Goal: Navigation & Orientation: Find specific page/section

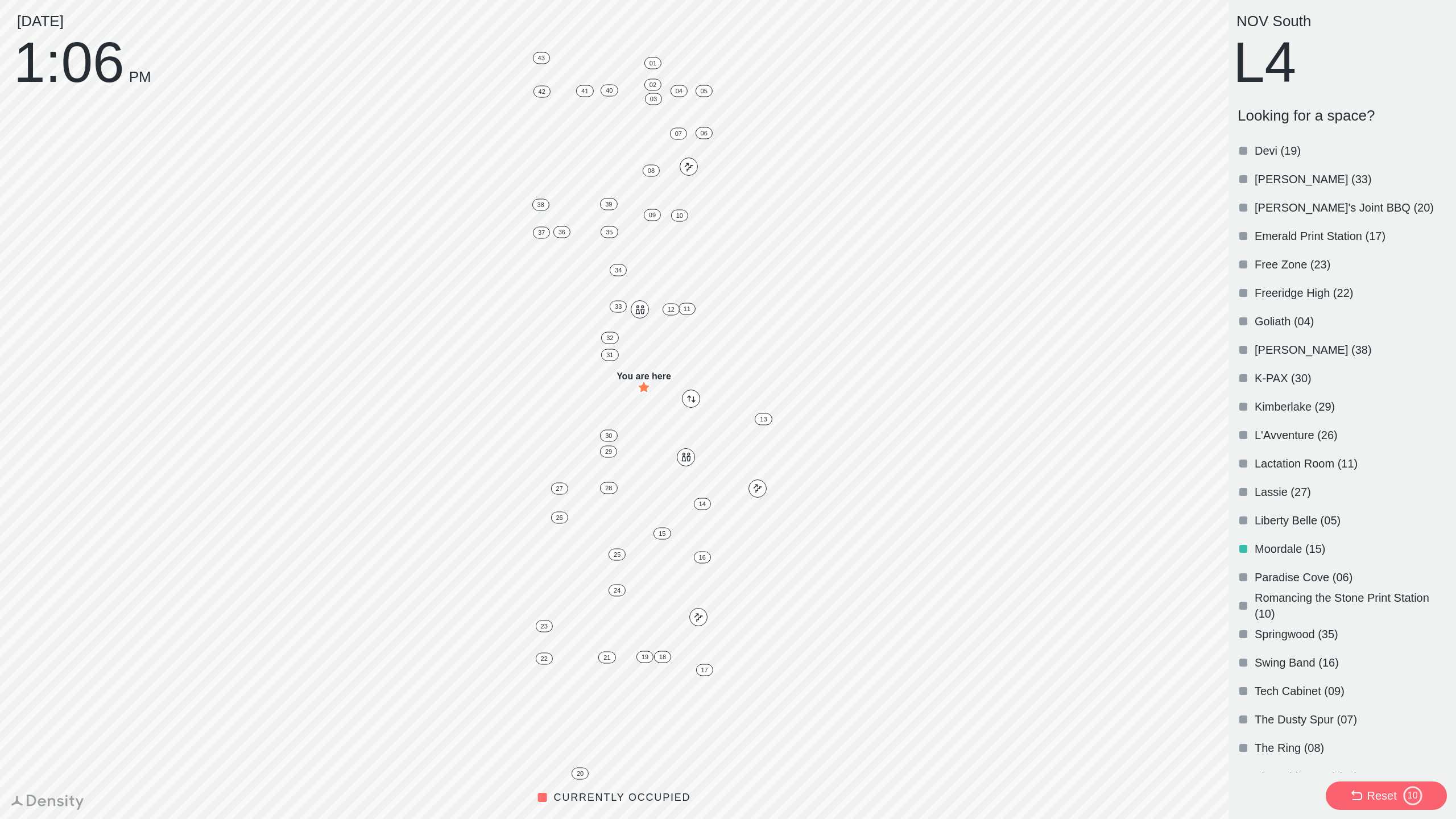
scroll to position [465, 0]
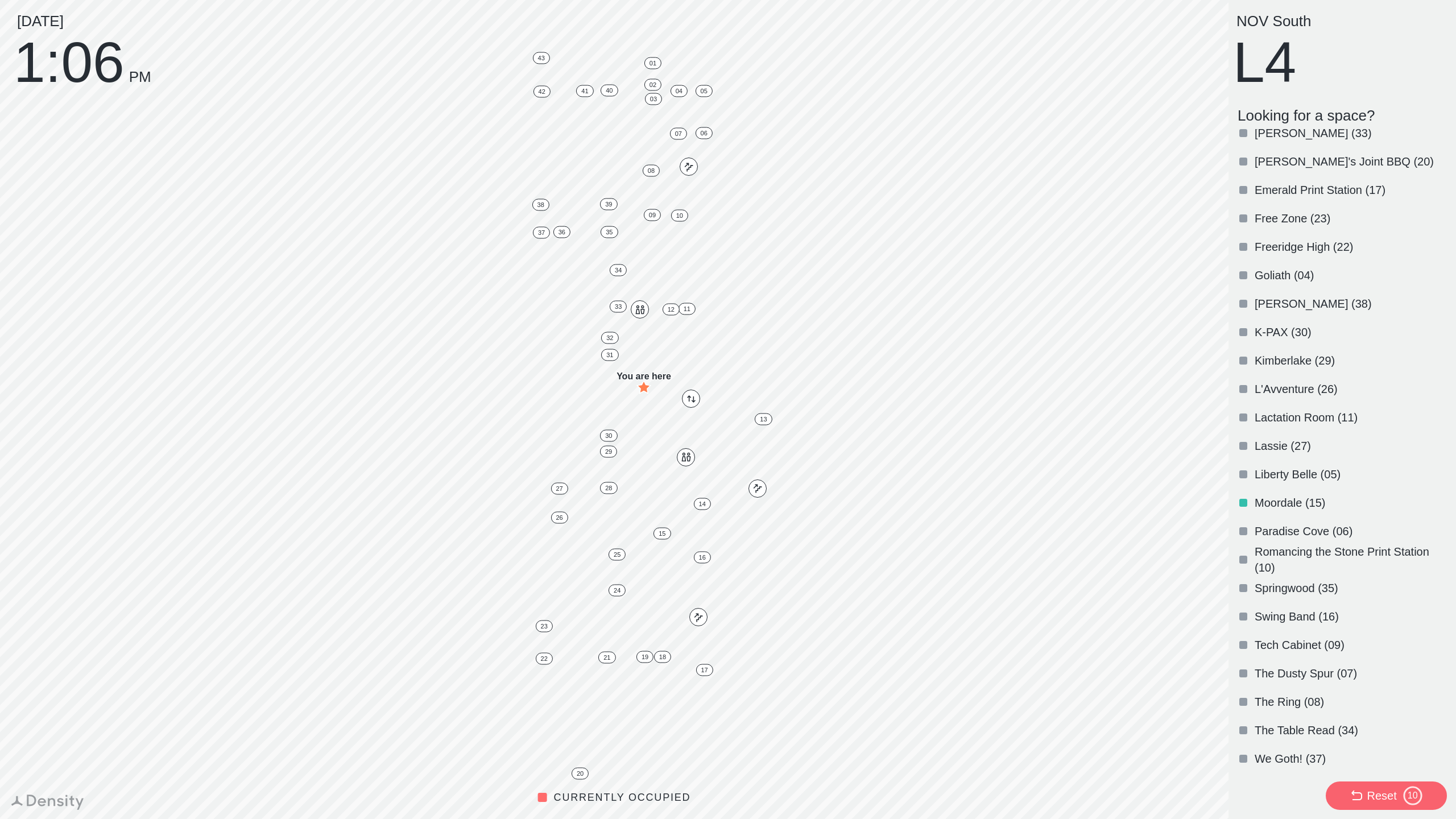
click at [1309, 694] on p "The Ring (08)" at bounding box center [1349, 702] width 190 height 16
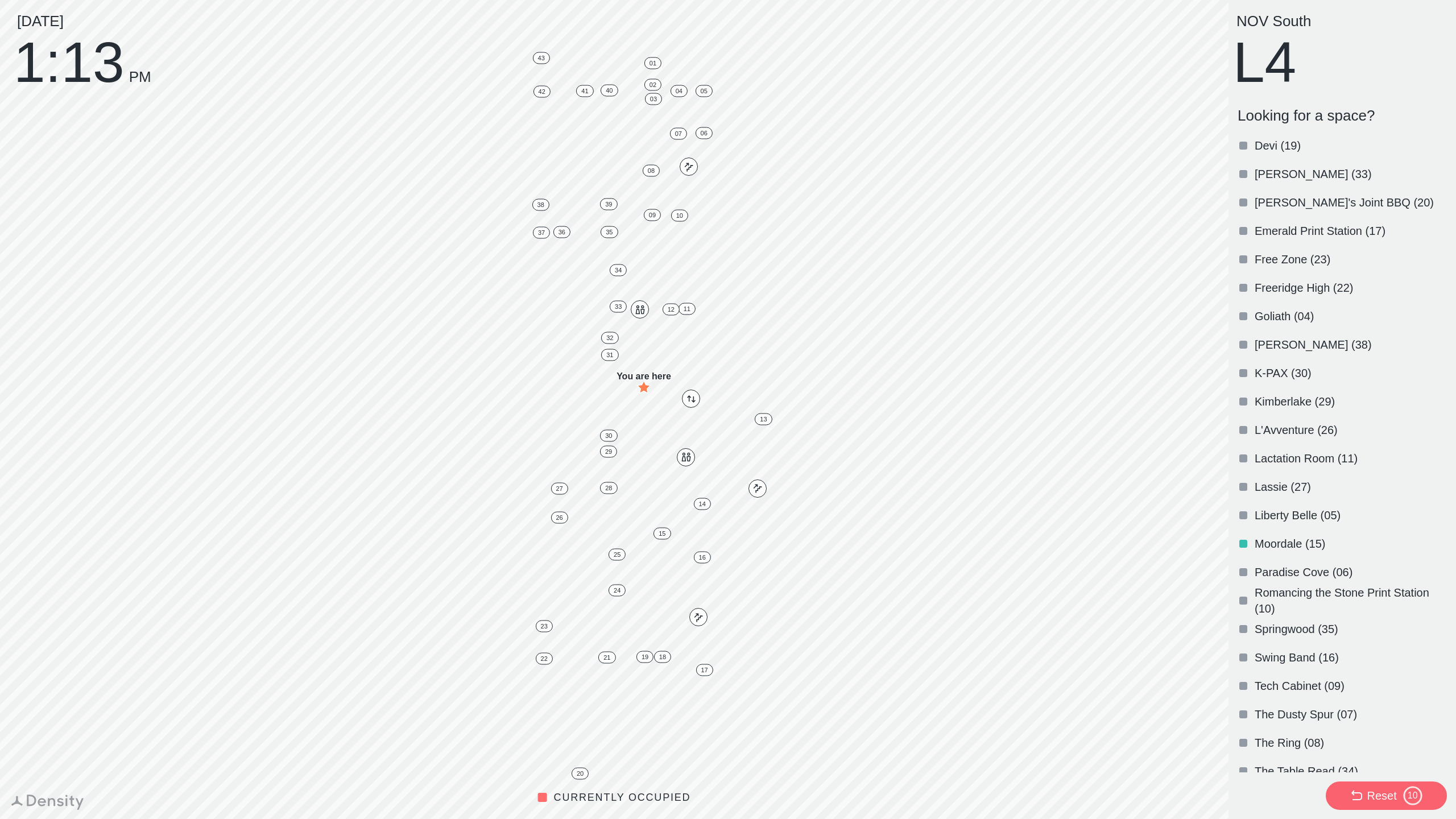
scroll to position [425, 0]
click at [1264, 553] on div "Moordale (15)" at bounding box center [1339, 543] width 214 height 28
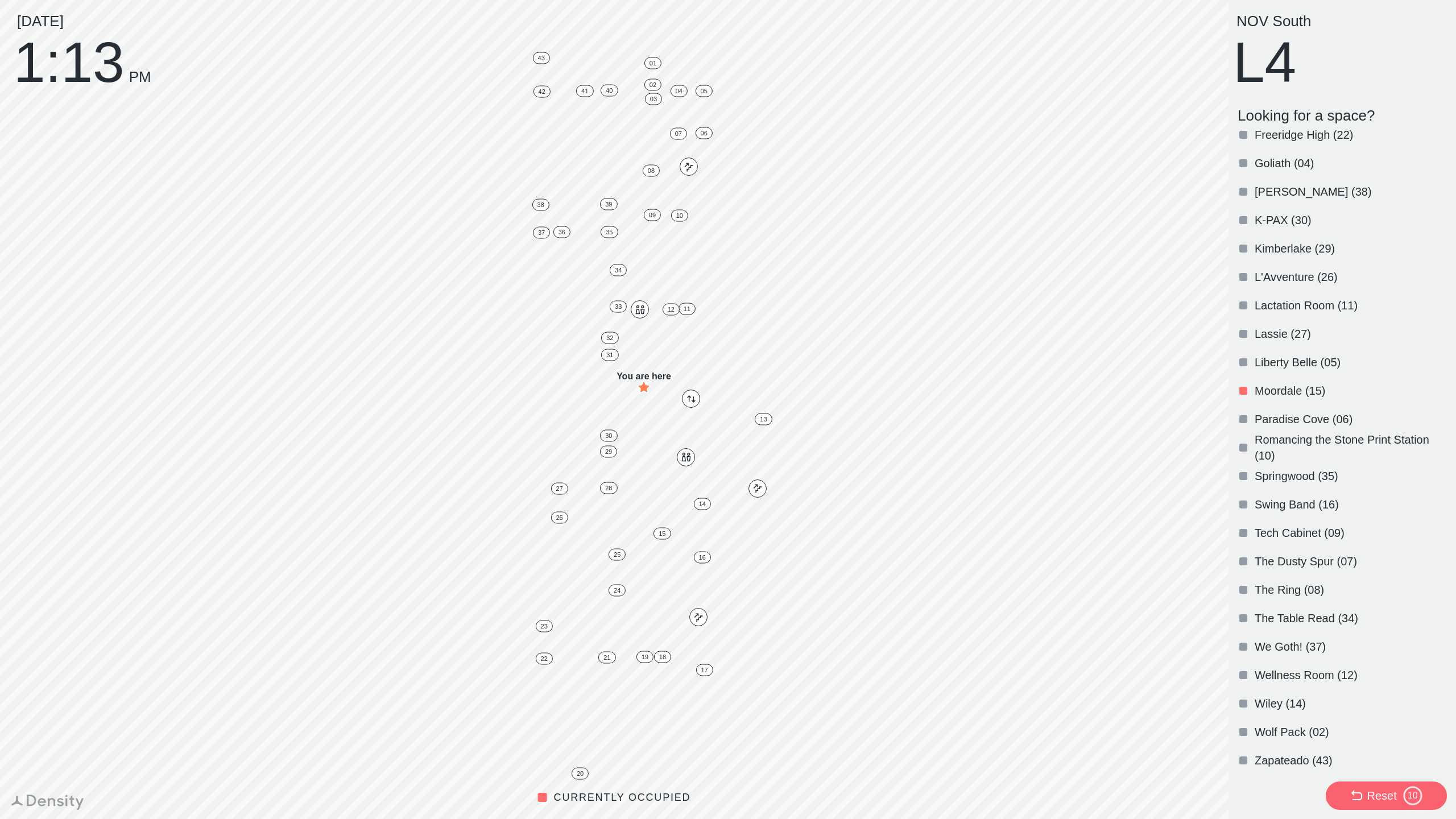
scroll to position [579, 0]
click at [1388, 782] on button "Reset 3" at bounding box center [1386, 796] width 121 height 28
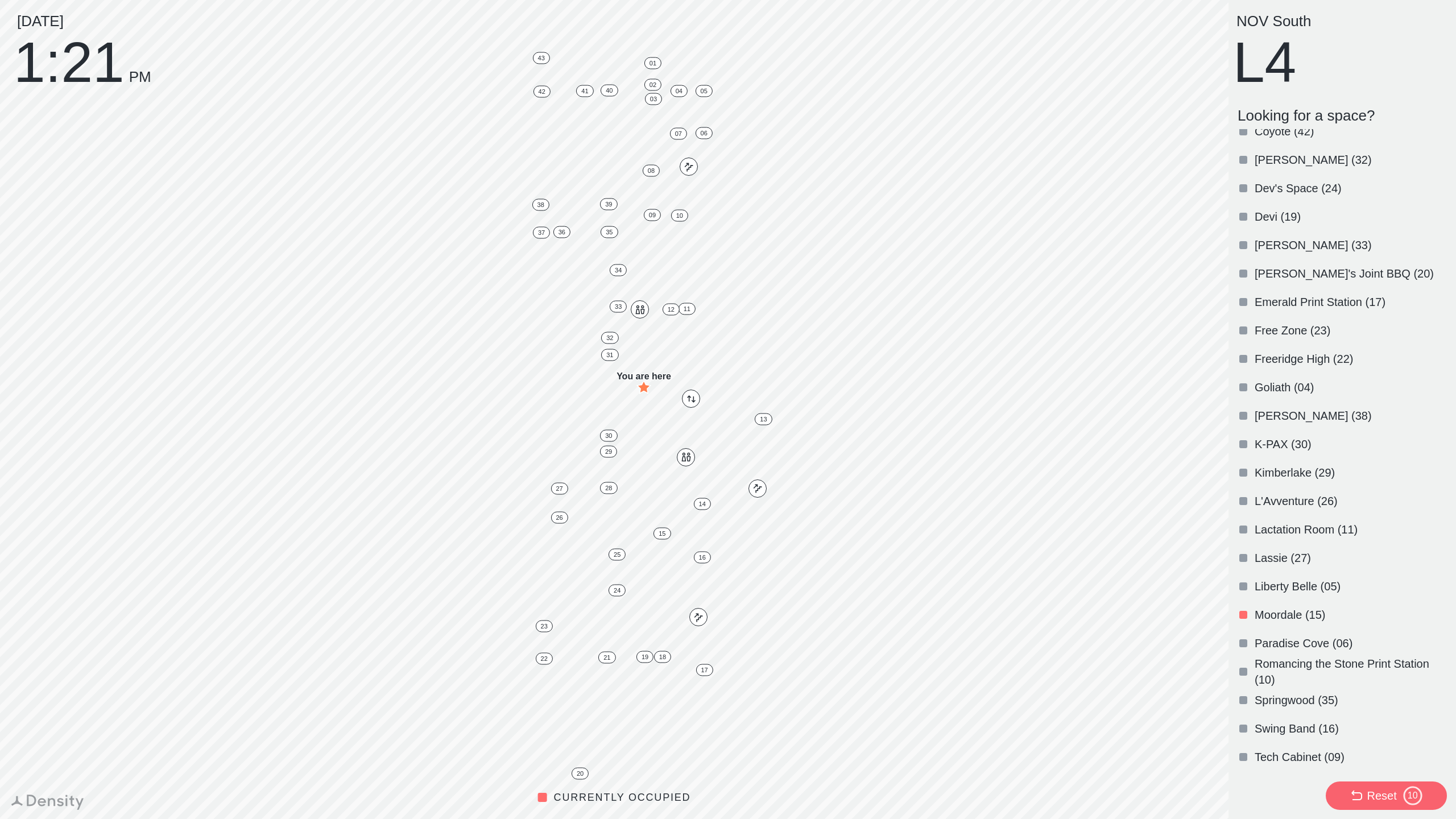
scroll to position [355, 0]
click at [1276, 607] on p "Moordale (15)" at bounding box center [1349, 613] width 190 height 16
click at [1251, 714] on div "Swing Band (16)" at bounding box center [1339, 727] width 214 height 28
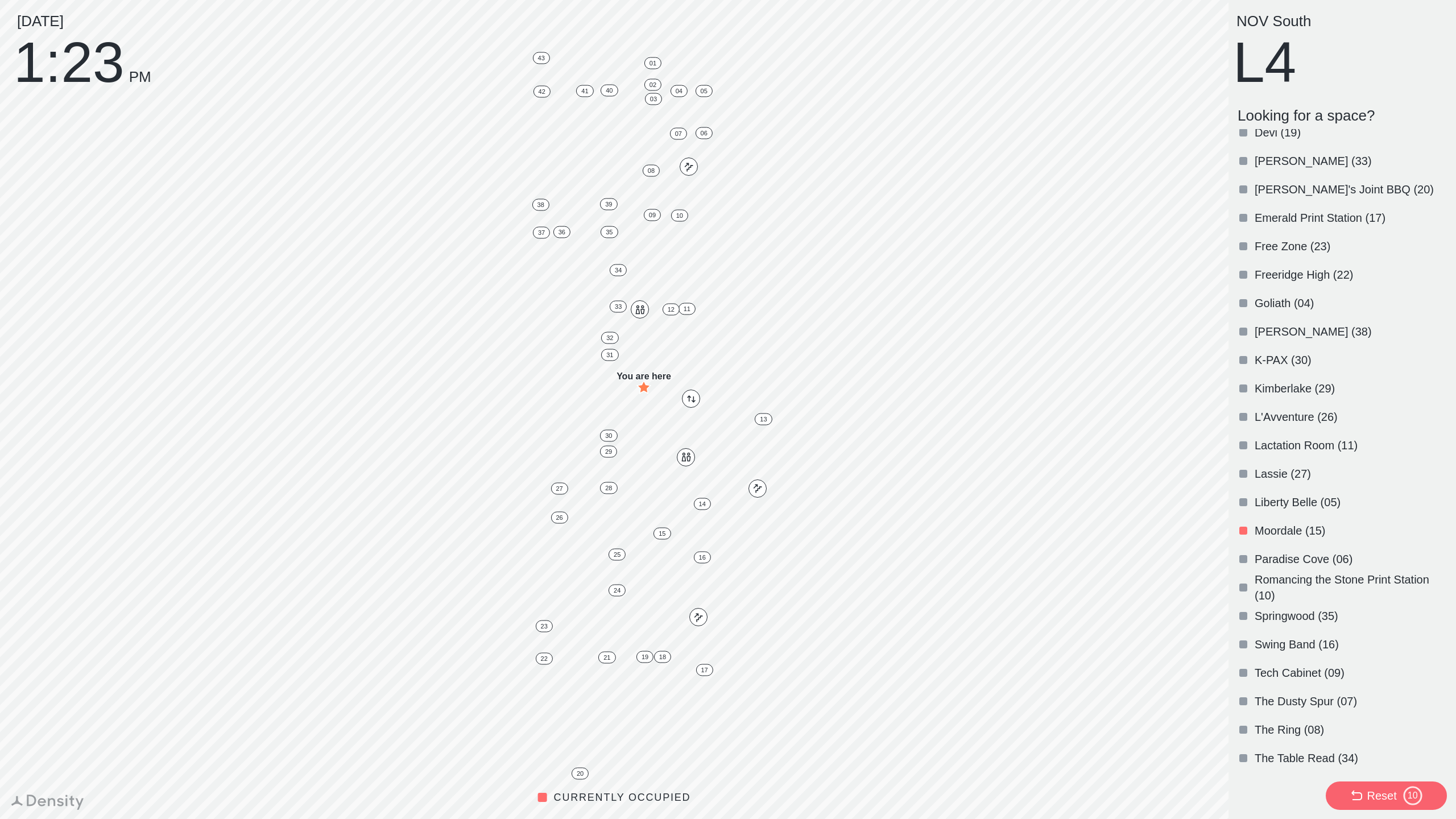
scroll to position [438, 0]
click at [1239, 639] on div at bounding box center [1243, 643] width 11 height 11
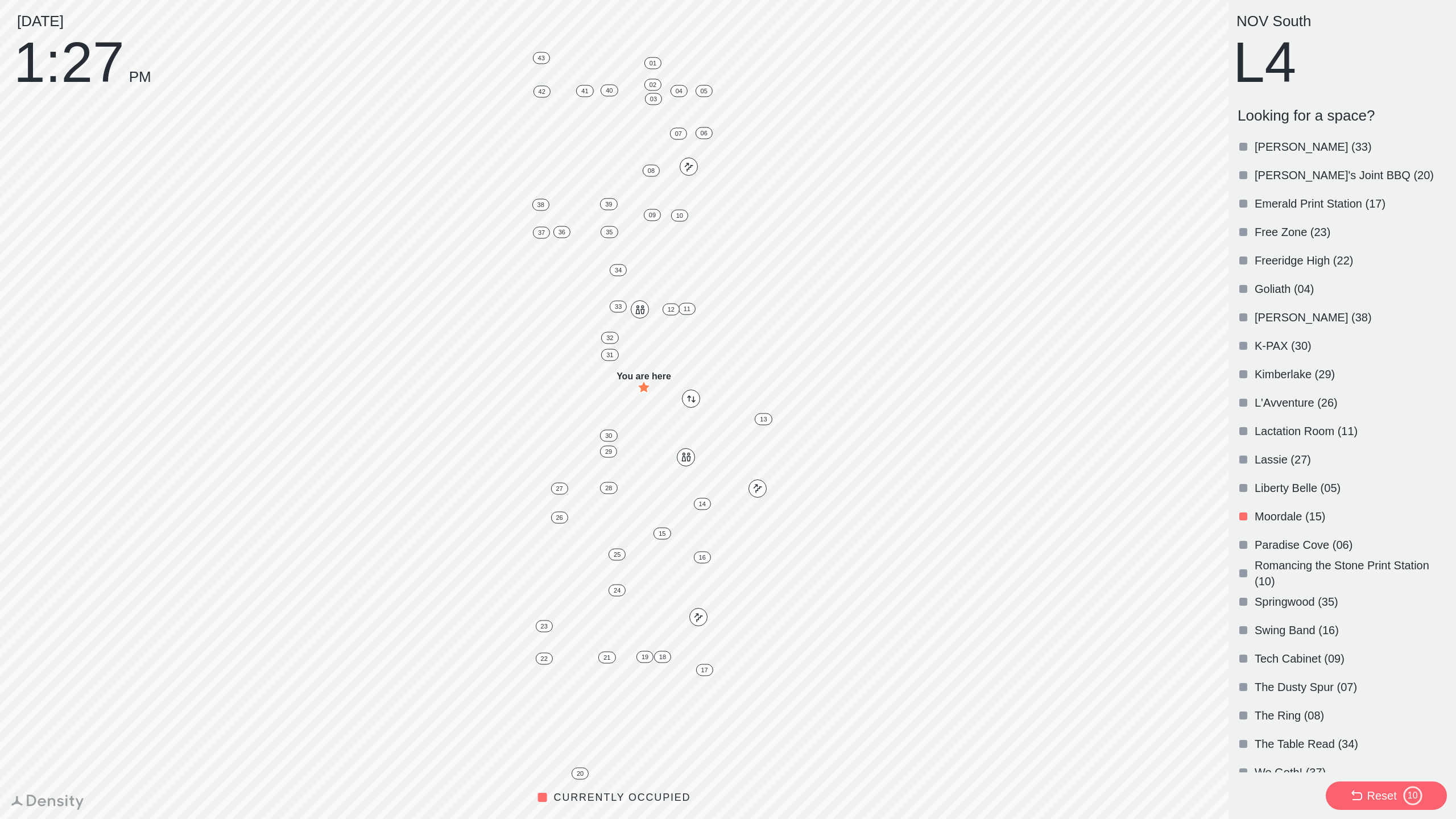
scroll to position [458, 0]
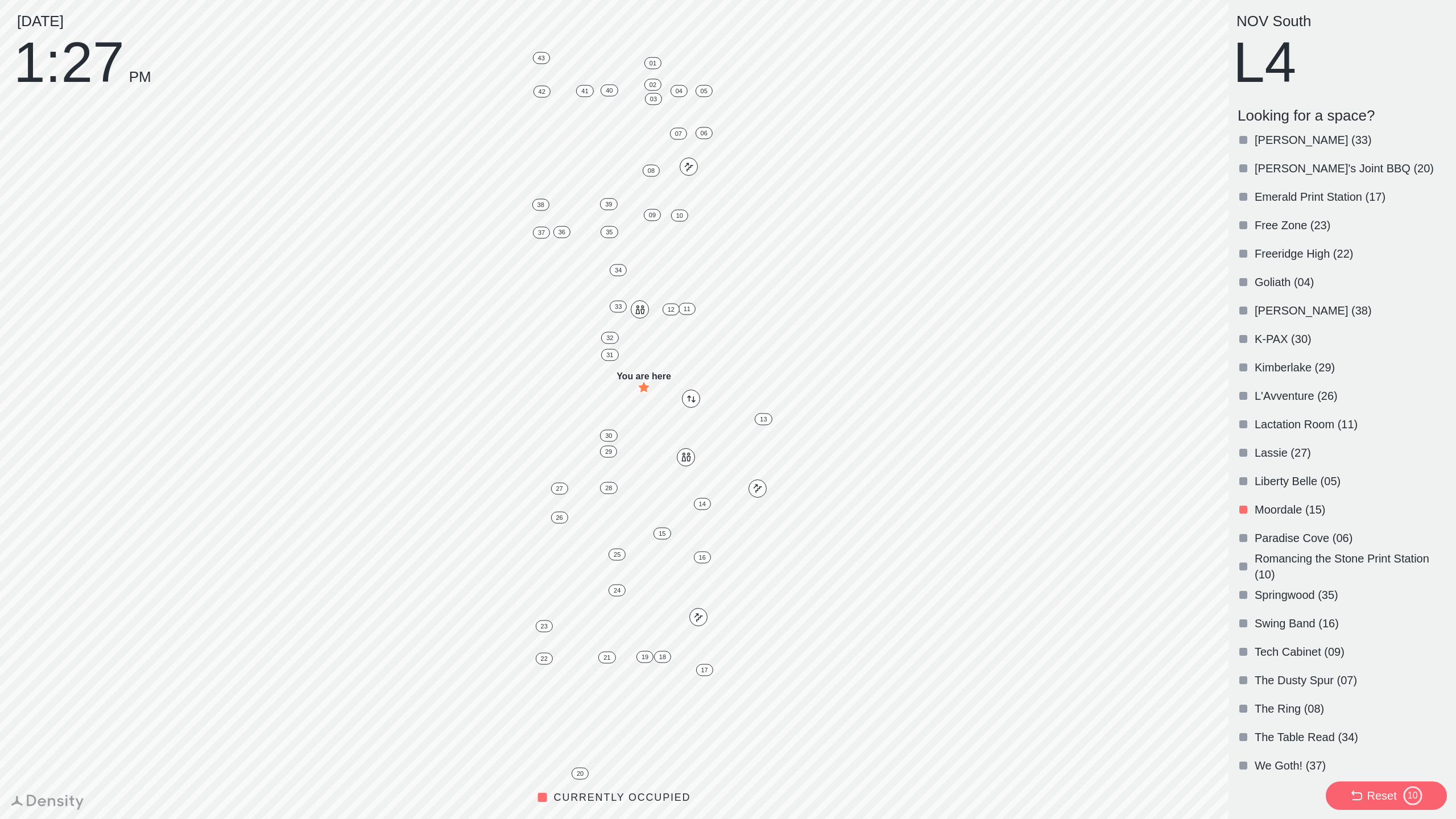
click at [1301, 619] on p "Swing Band (16)" at bounding box center [1349, 623] width 190 height 16
click at [1284, 498] on p "Moordale (15)" at bounding box center [1349, 505] width 190 height 16
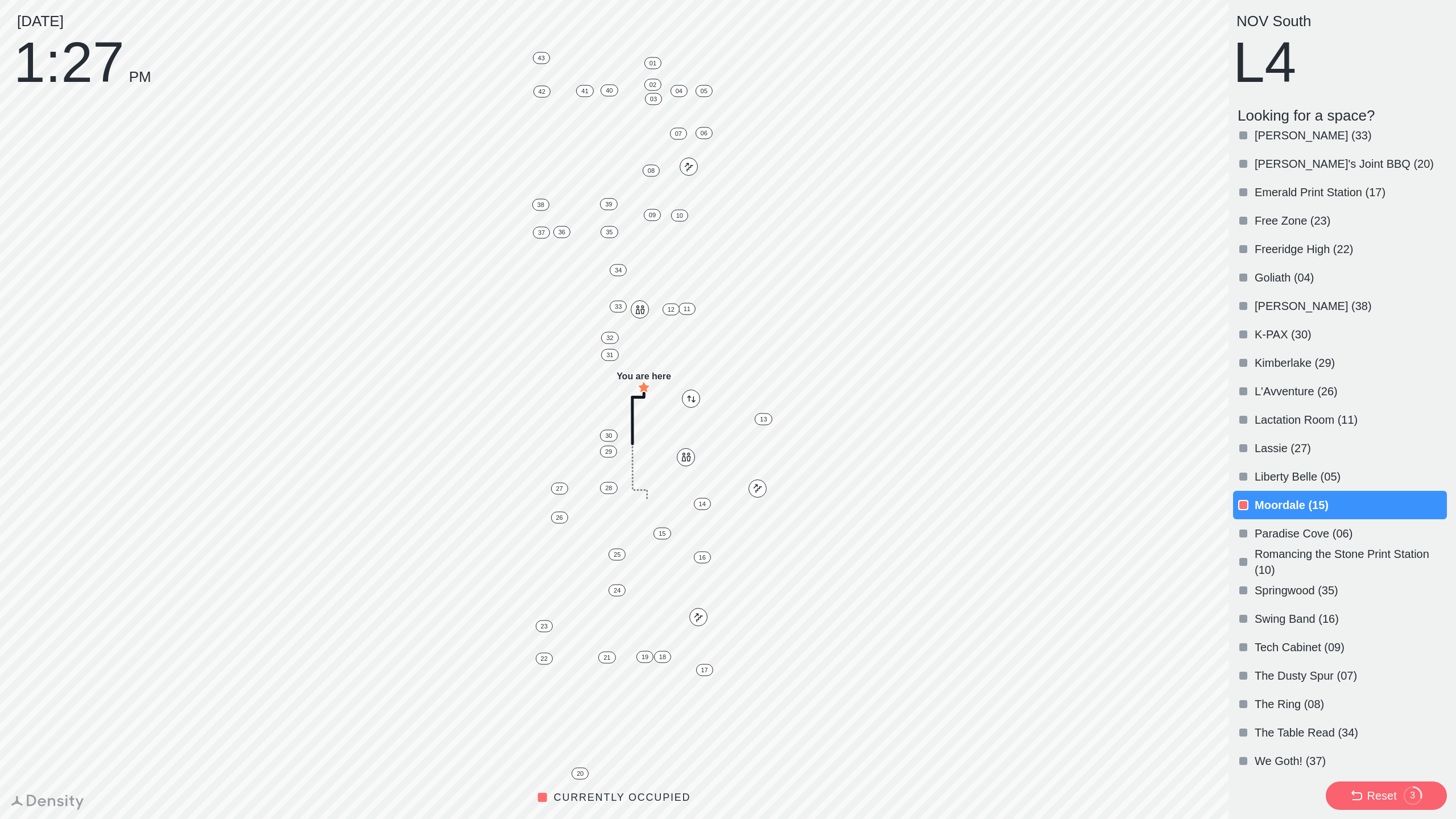
click at [1279, 609] on div "Swing Band (16)" at bounding box center [1339, 619] width 214 height 28
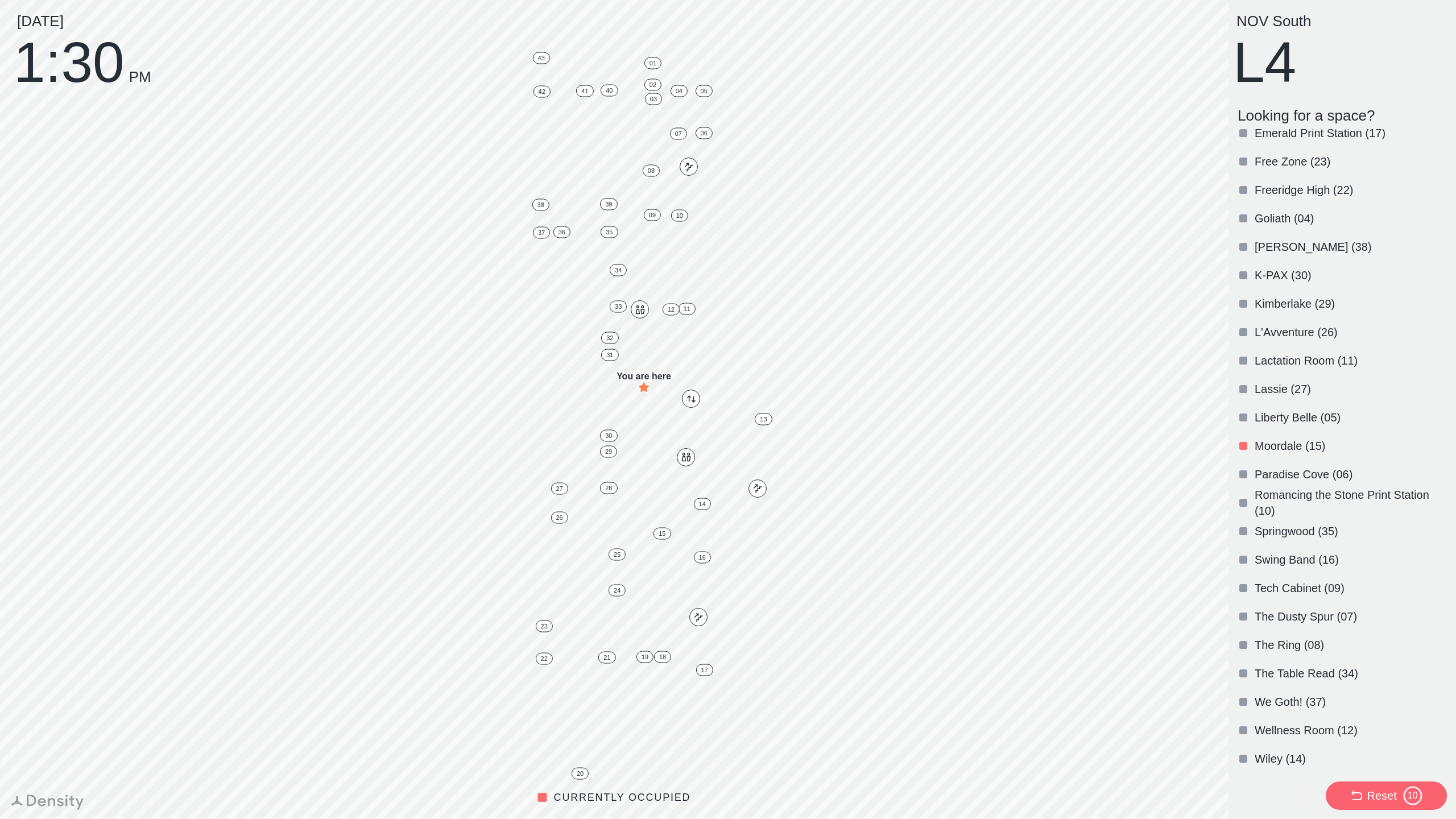
scroll to position [579, 0]
click at [1291, 501] on p "Swing Band (16)" at bounding box center [1349, 502] width 190 height 16
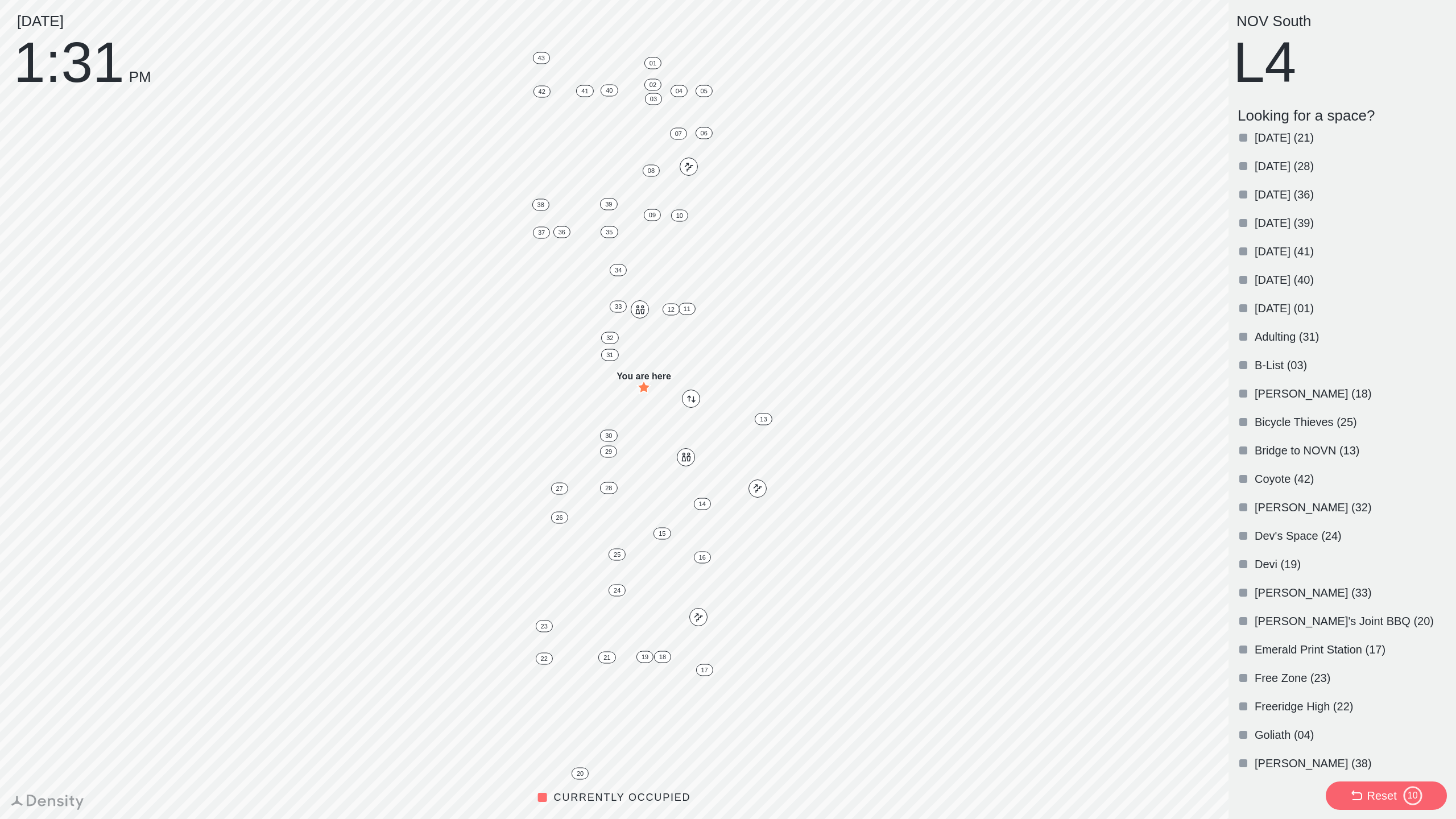
scroll to position [0, 0]
